Goal: Task Accomplishment & Management: Manage account settings

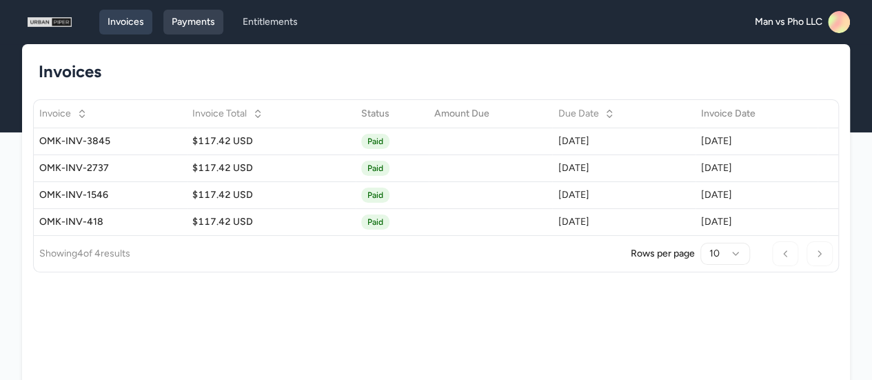
click at [205, 23] on link "Payments" at bounding box center [193, 22] width 60 height 25
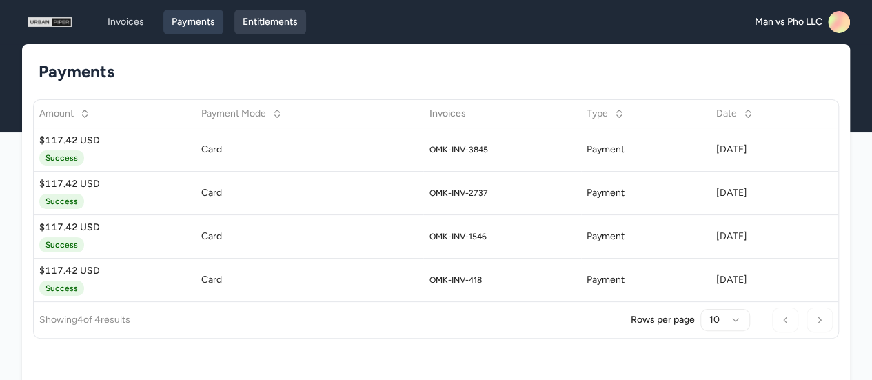
click at [276, 21] on link "Entitlements" at bounding box center [270, 22] width 72 height 25
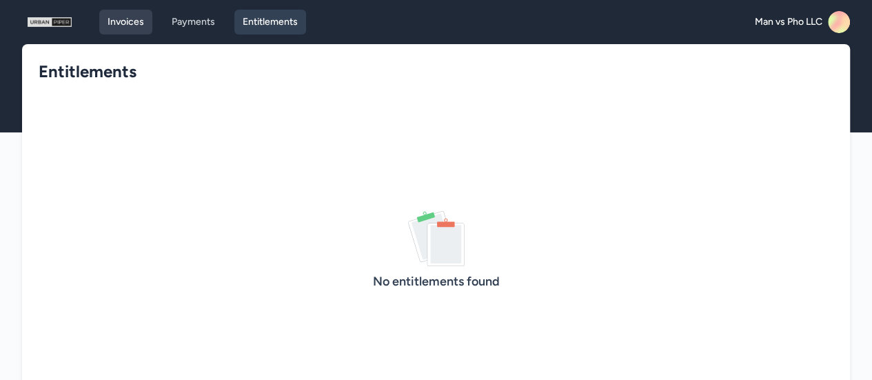
click at [122, 24] on link "Invoices" at bounding box center [125, 22] width 53 height 25
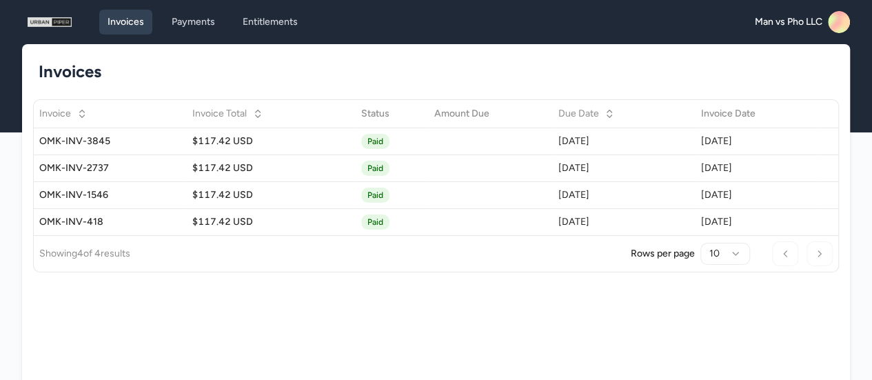
click at [830, 26] on rect at bounding box center [839, 22] width 22 height 22
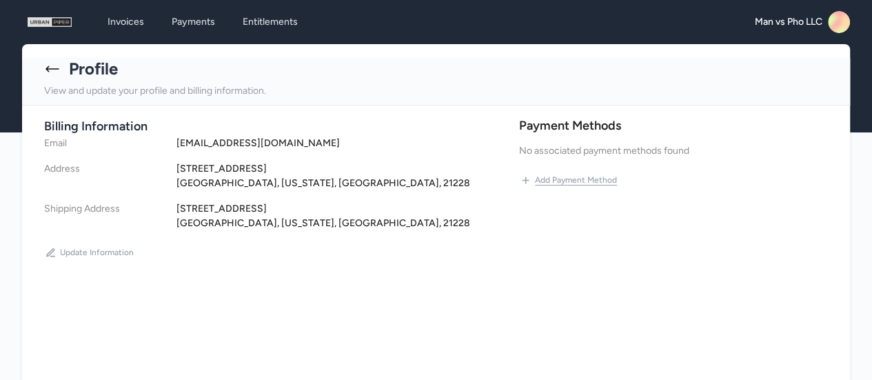
click at [593, 180] on button "Add Payment Method" at bounding box center [568, 180] width 99 height 22
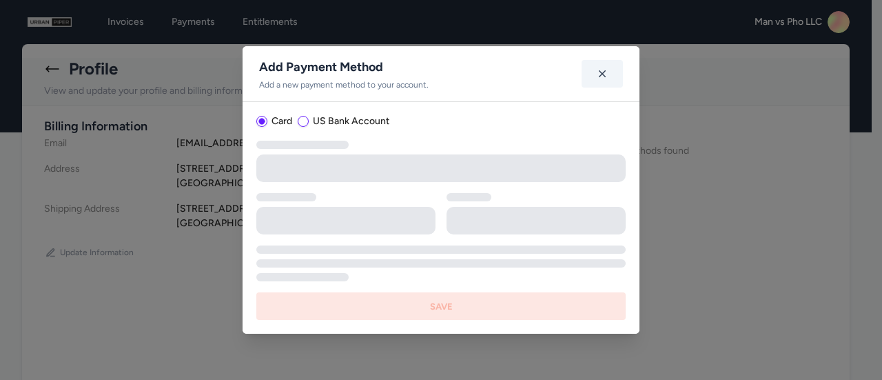
click at [601, 71] on icon "button" at bounding box center [602, 74] width 14 height 14
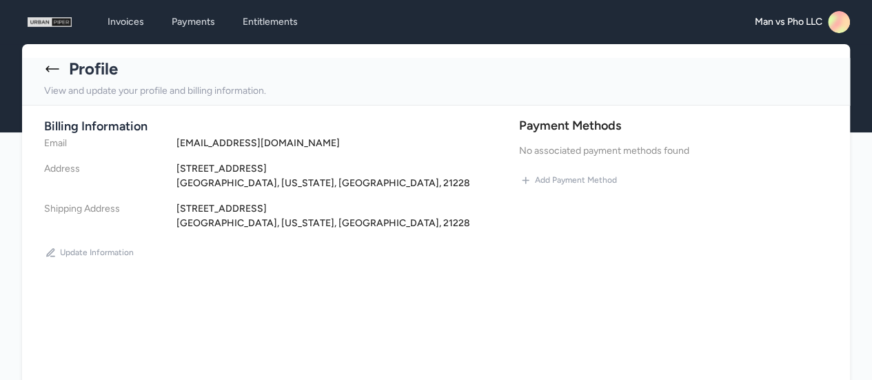
click at [47, 67] on icon at bounding box center [52, 69] width 17 height 17
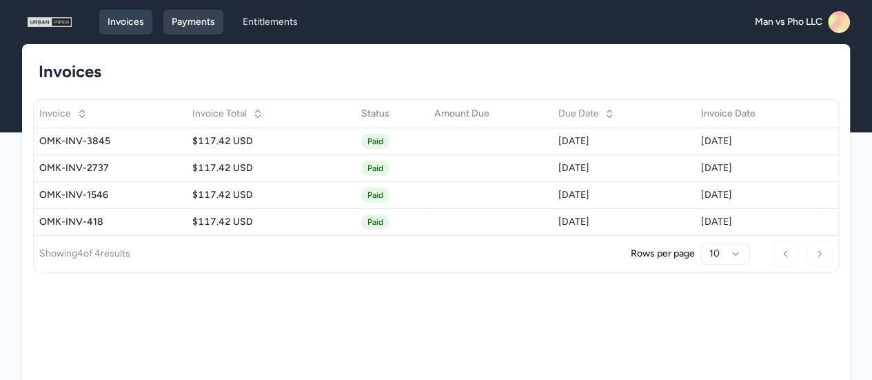
click at [199, 20] on link "Payments" at bounding box center [193, 22] width 60 height 25
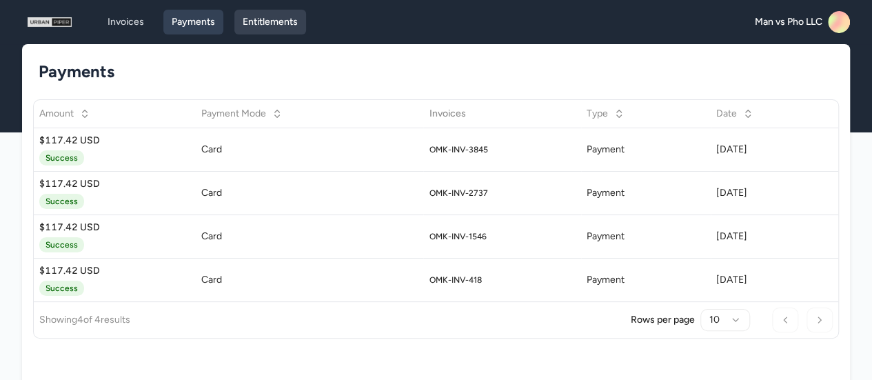
click at [268, 21] on link "Entitlements" at bounding box center [270, 22] width 72 height 25
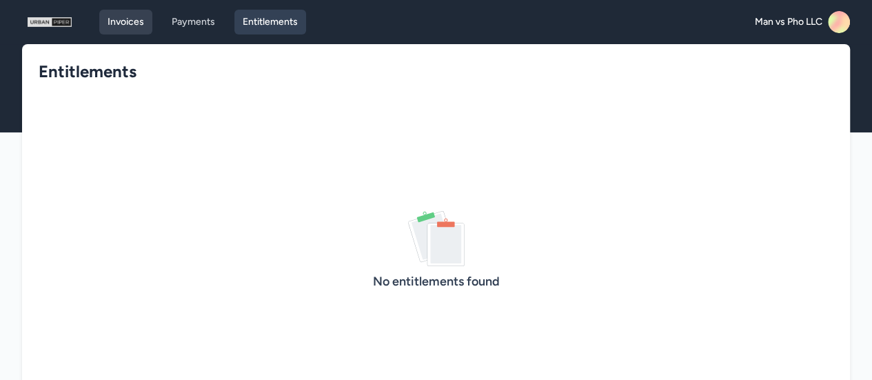
click at [145, 24] on link "Invoices" at bounding box center [125, 22] width 53 height 25
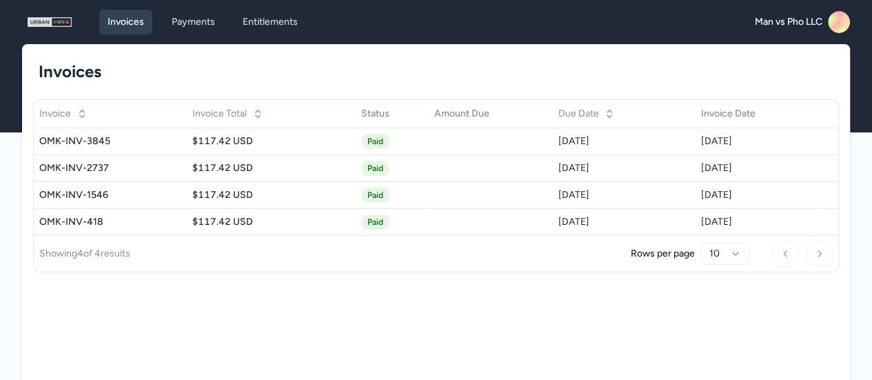
click at [839, 20] on rect at bounding box center [839, 22] width 22 height 22
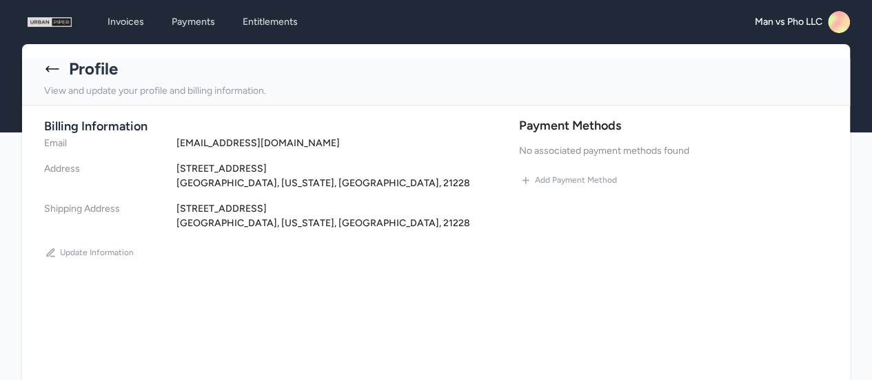
click at [252, 141] on h4 "mvpcatonsville@gmail.com" at bounding box center [343, 143] width 334 height 14
click at [442, 212] on div "[STREET_ADDRESS]" at bounding box center [343, 208] width 334 height 14
click at [565, 176] on button "Add Payment Method" at bounding box center [568, 180] width 99 height 22
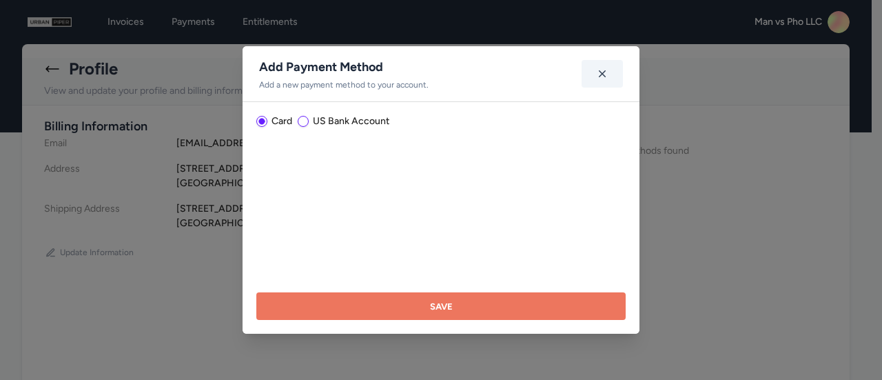
click at [605, 71] on icon "button" at bounding box center [602, 73] width 7 height 7
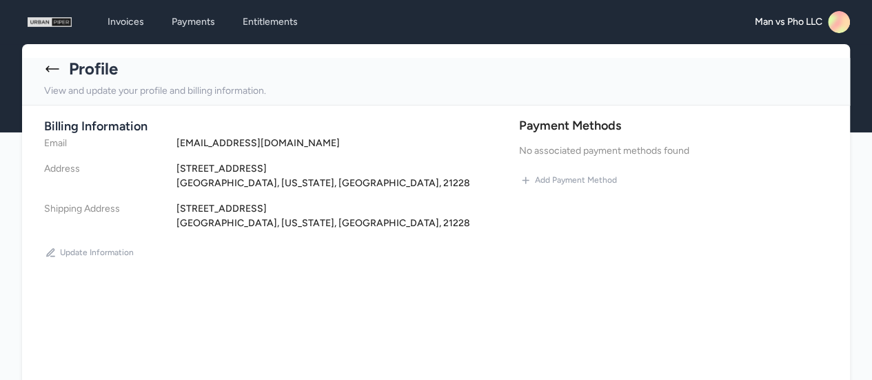
click at [54, 74] on icon at bounding box center [52, 69] width 17 height 17
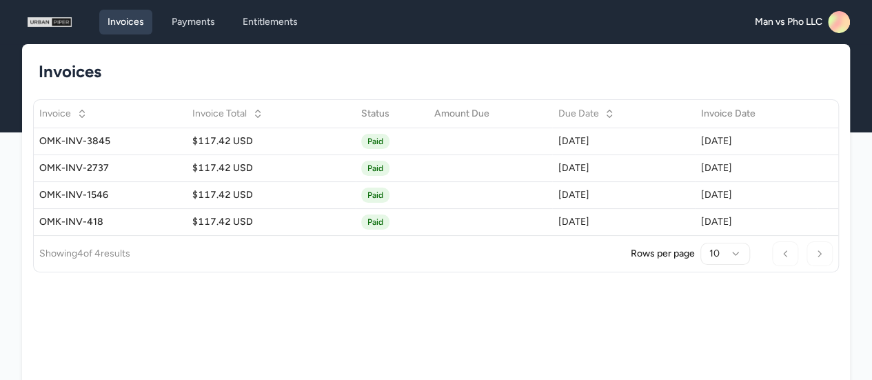
click at [838, 20] on rect at bounding box center [839, 22] width 22 height 22
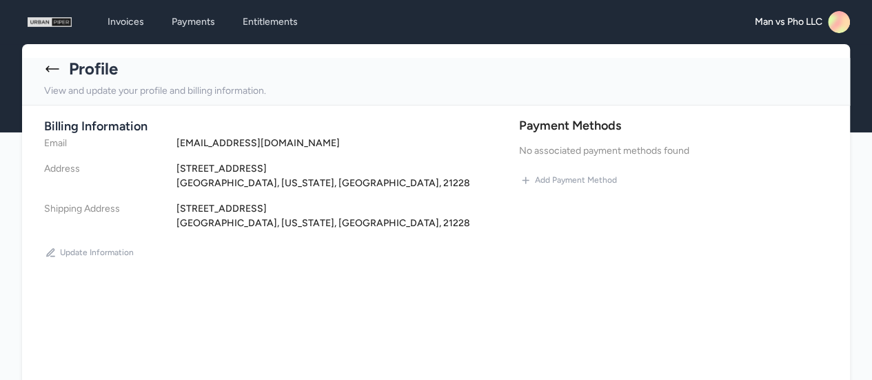
click at [270, 145] on h4 "mvpcatonsville@gmail.com" at bounding box center [343, 143] width 334 height 14
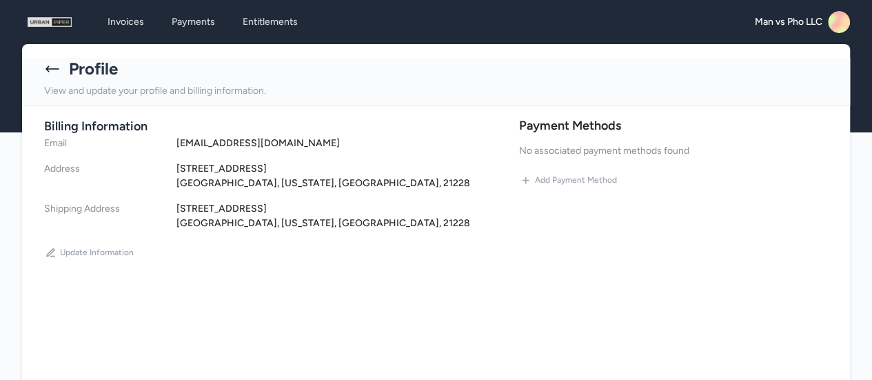
click at [52, 71] on icon at bounding box center [52, 69] width 17 height 17
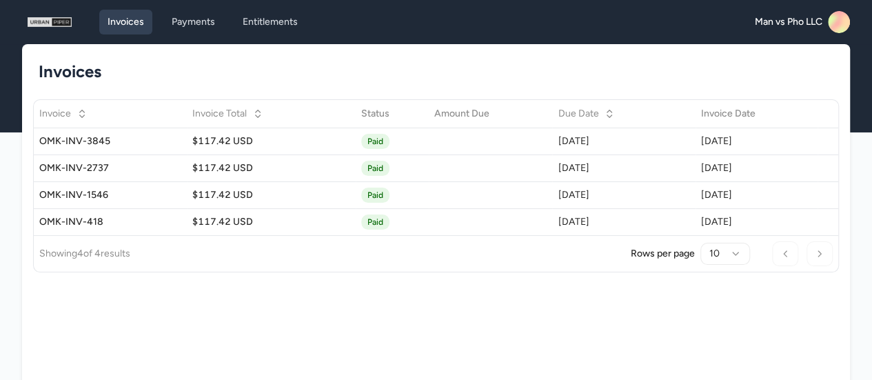
click at [842, 25] on icon at bounding box center [842, 26] width 27 height 28
click at [833, 26] on rect at bounding box center [839, 22] width 22 height 22
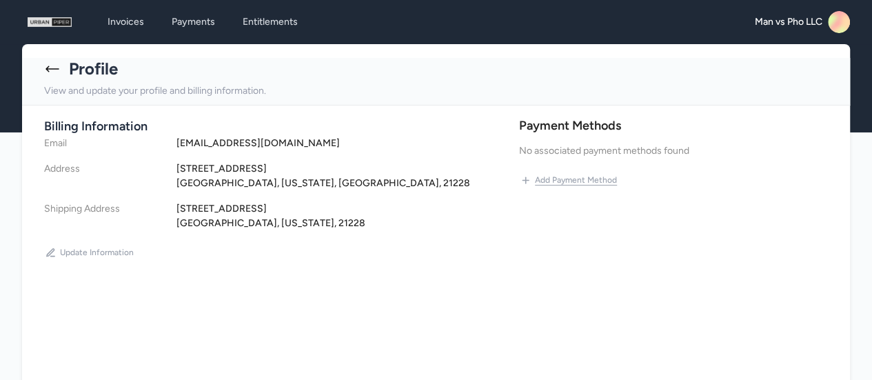
click at [588, 181] on button "Add Payment Method" at bounding box center [568, 180] width 99 height 22
